Goal: Find specific page/section: Find specific page/section

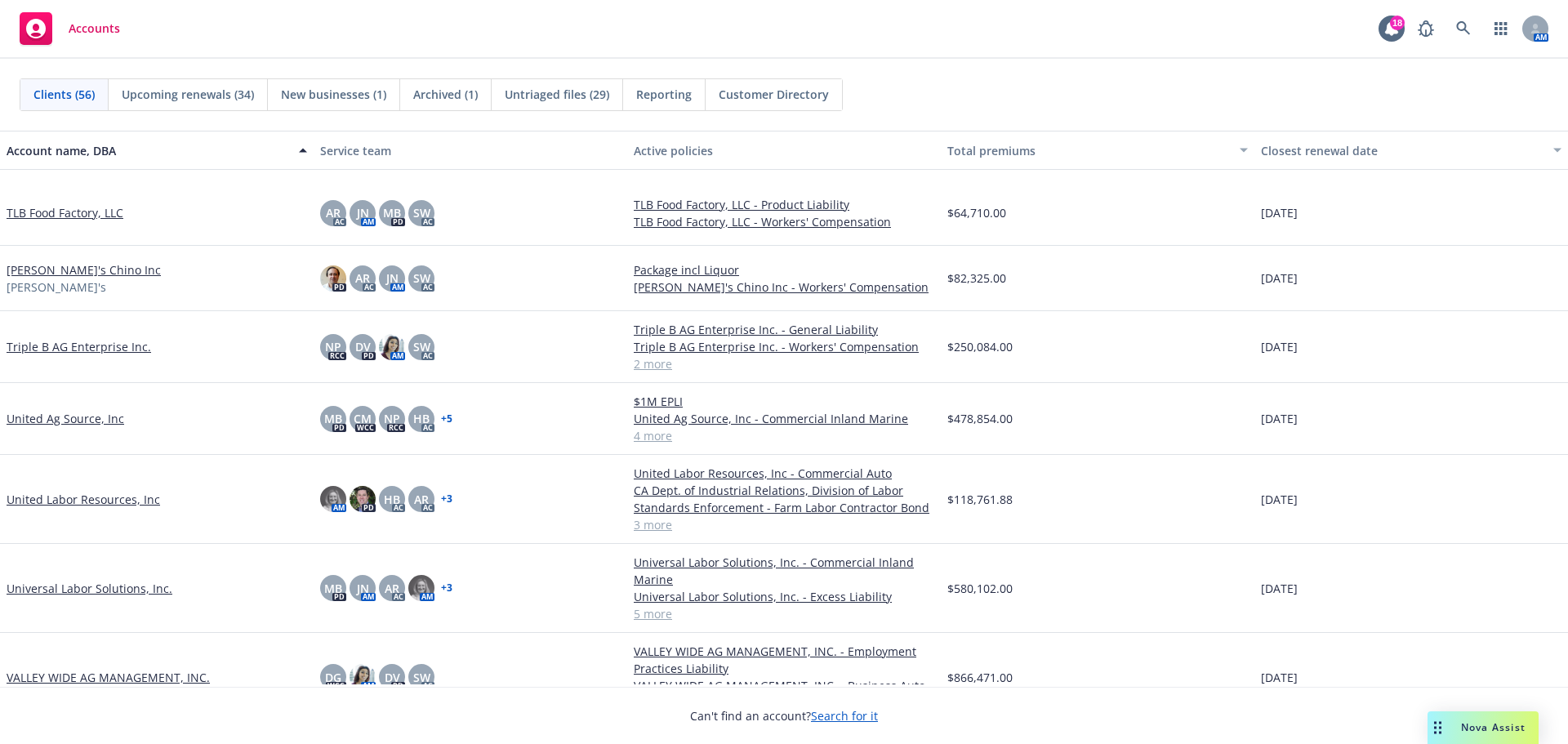
scroll to position [3268, 0]
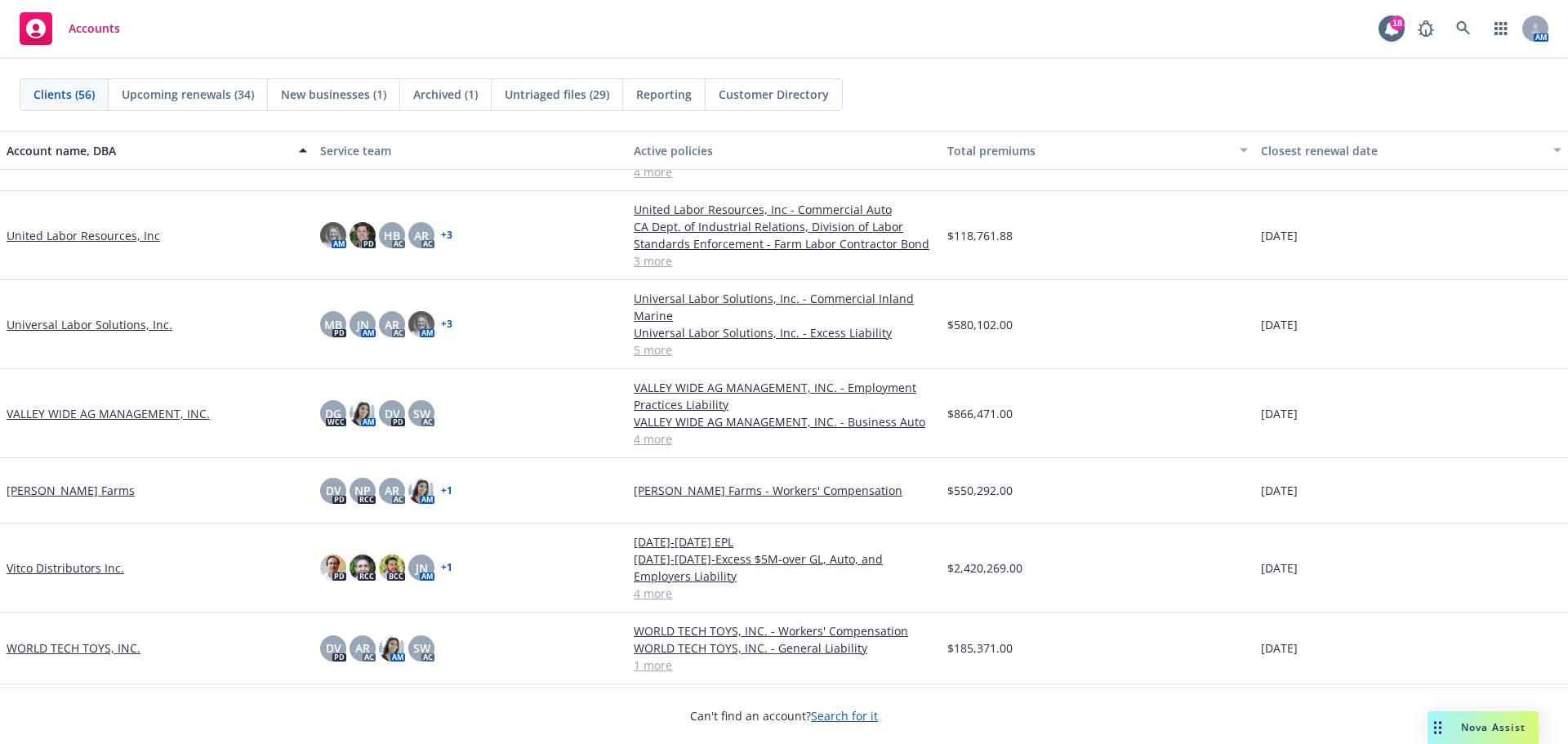
click at [146, 409] on link "VALLEY WIDE AG MANAGEMENT, INC." at bounding box center [108, 414] width 203 height 17
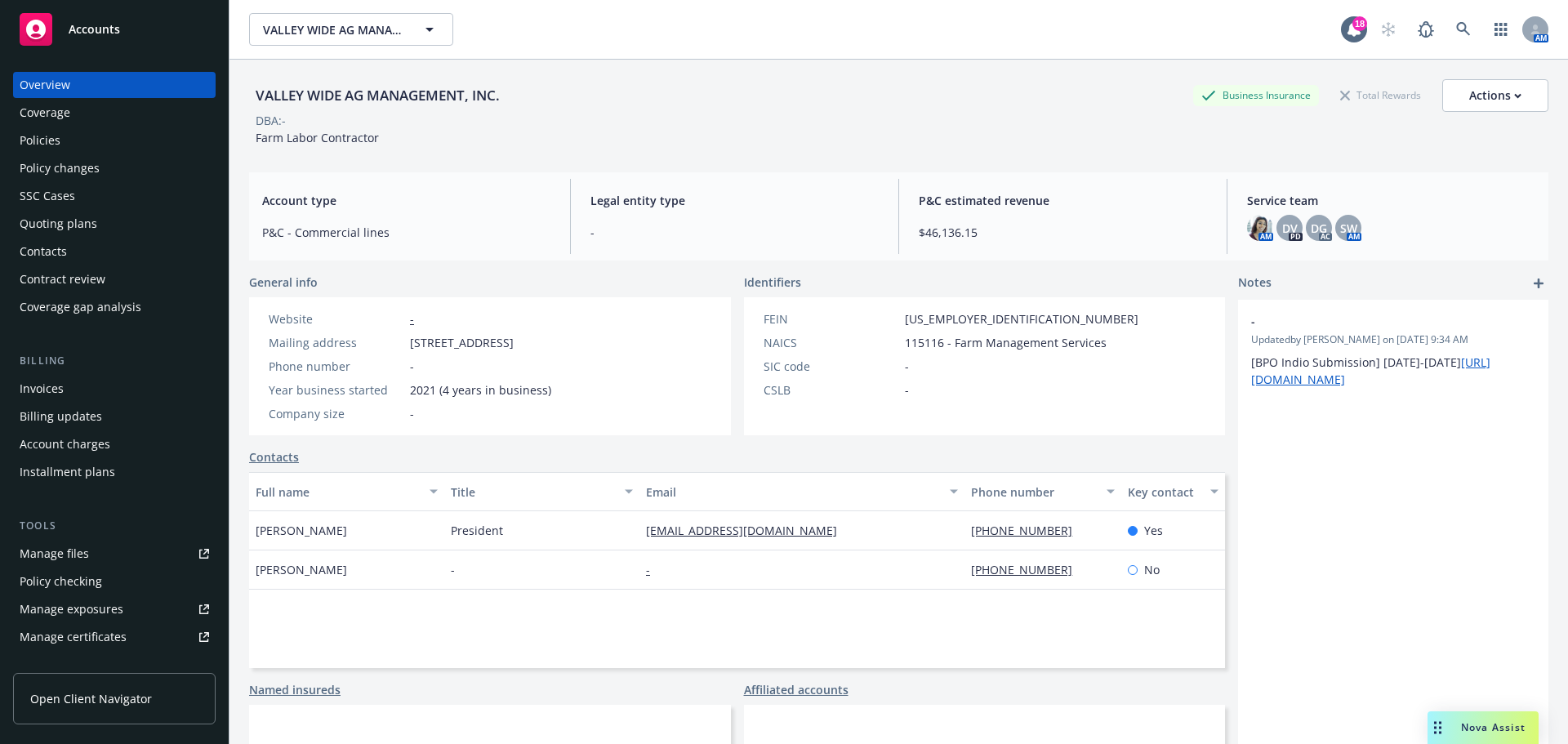
click at [111, 142] on div "Policies" at bounding box center [114, 140] width 189 height 26
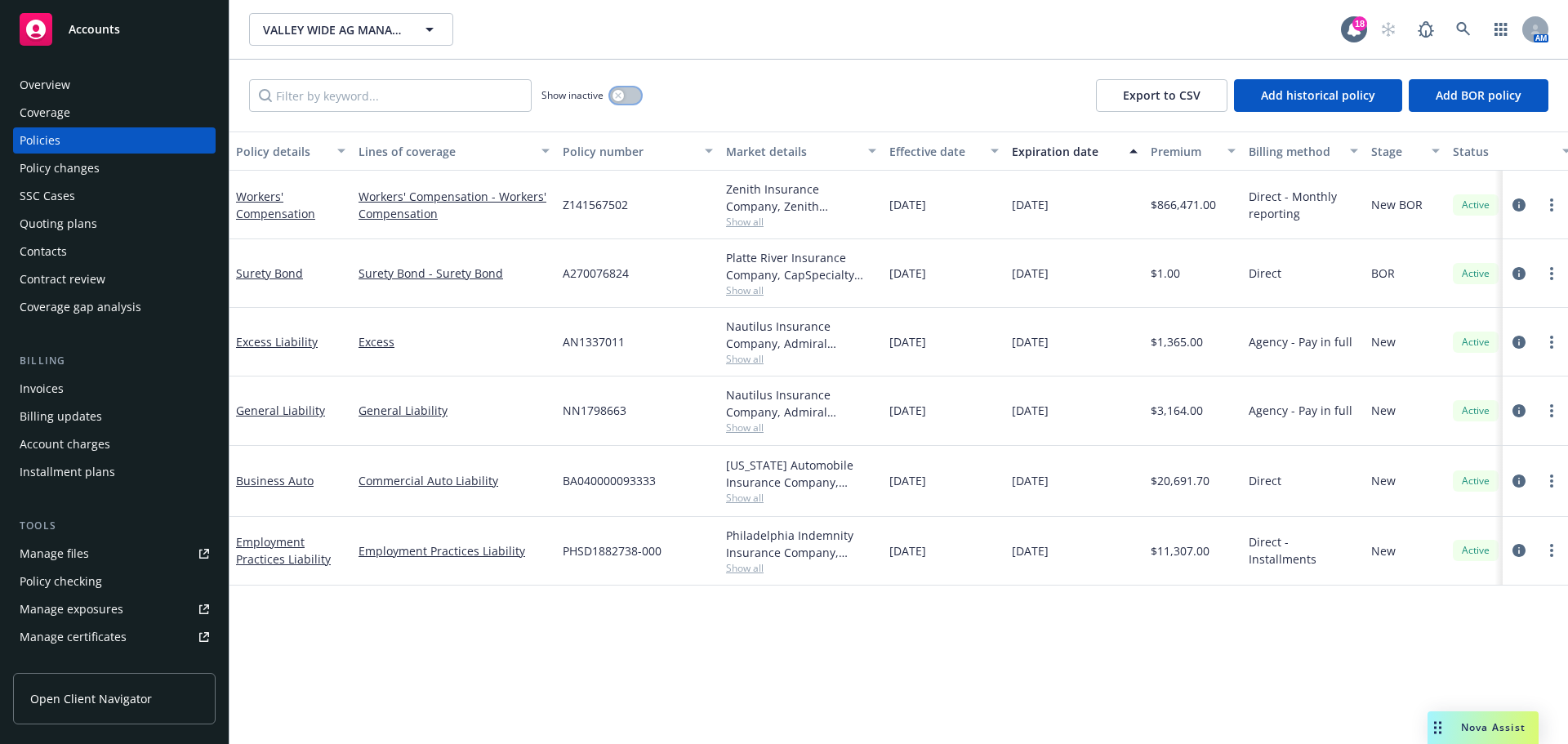
click at [637, 104] on button "button" at bounding box center [625, 95] width 31 height 16
